Goal: Information Seeking & Learning: Understand process/instructions

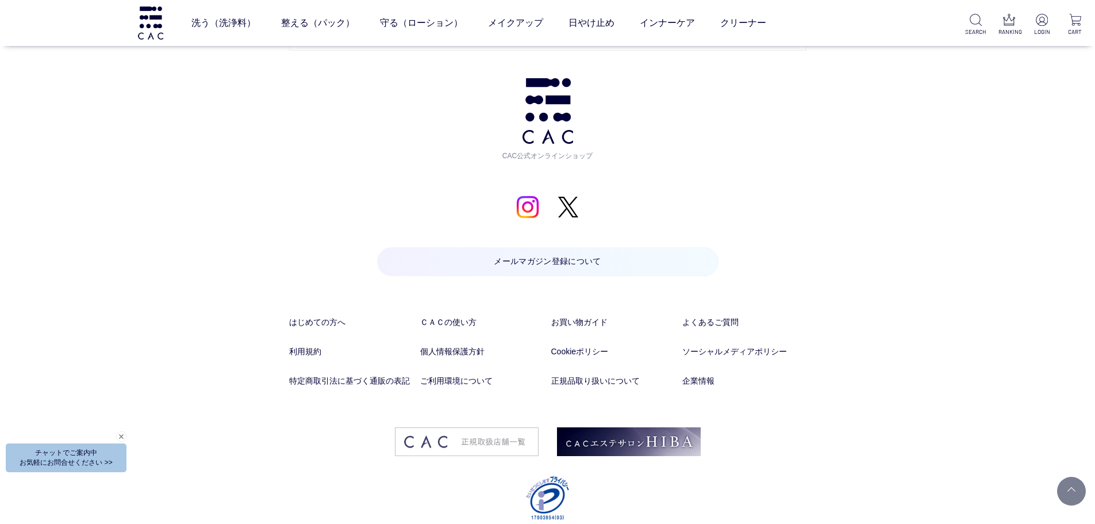
scroll to position [6051, 0]
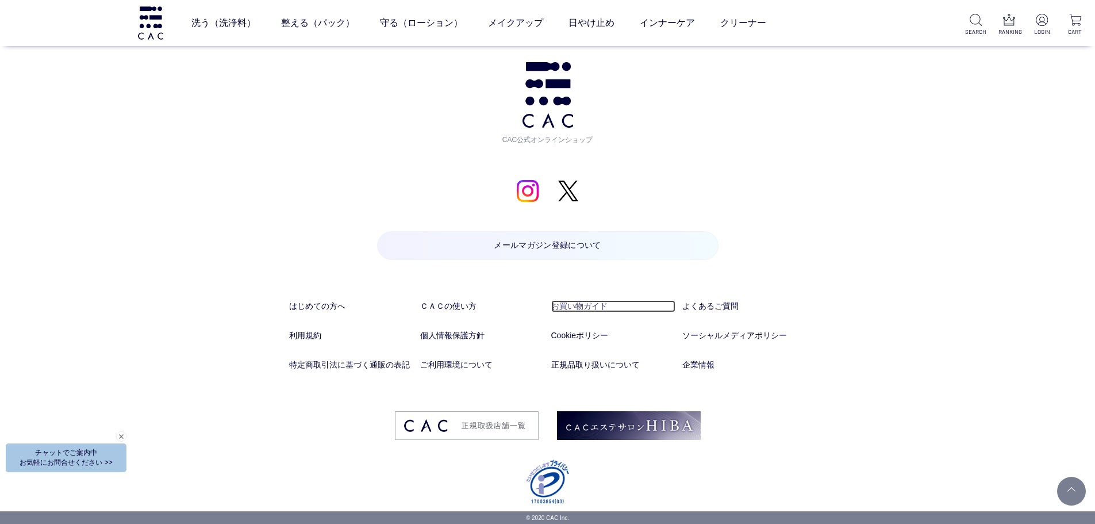
click at [555, 303] on link "お買い物ガイド" at bounding box center [613, 306] width 124 height 12
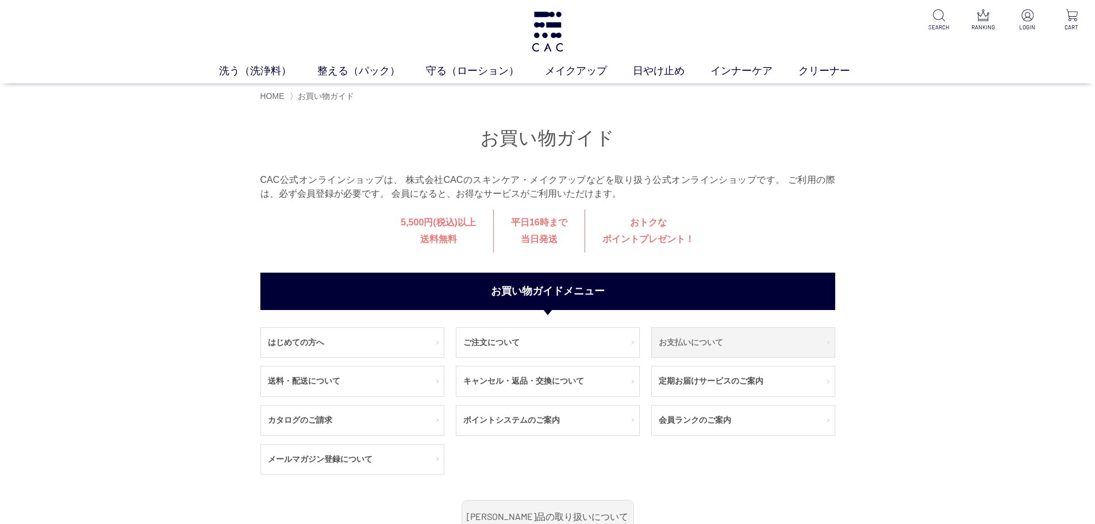
click at [686, 345] on link "お支払いについて" at bounding box center [743, 343] width 183 height 30
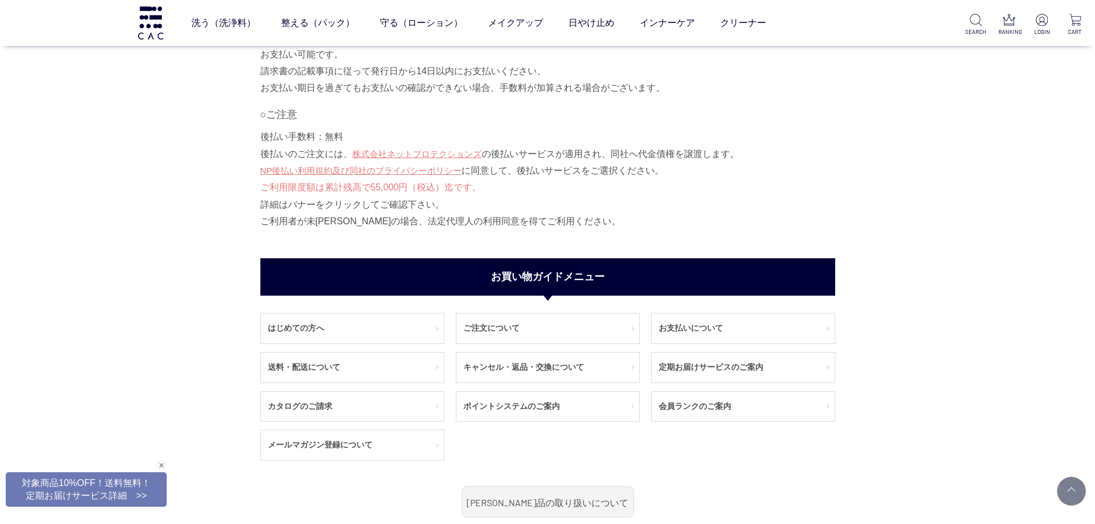
scroll to position [1494, 0]
